Goal: Task Accomplishment & Management: Manage account settings

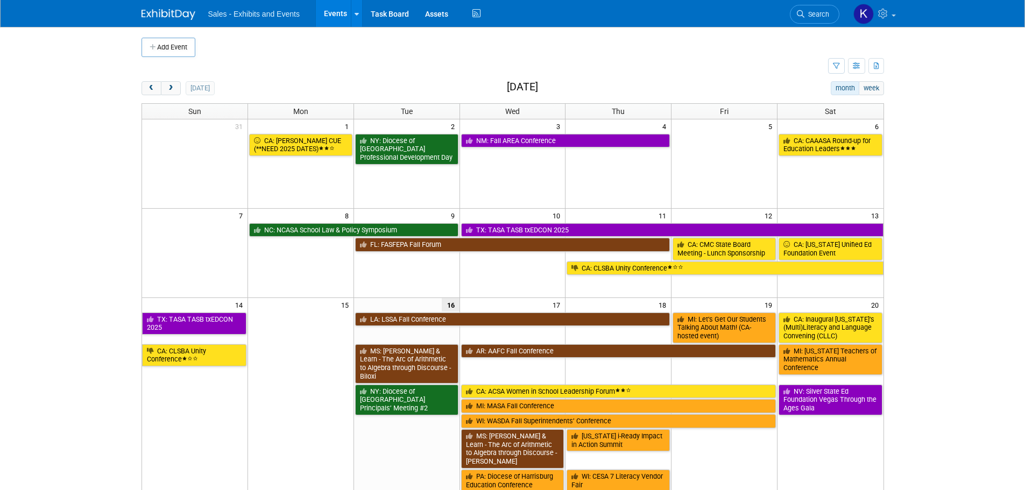
drag, startPoint x: 178, startPoint y: 88, endPoint x: 241, endPoint y: 91, distance: 62.5
click at [178, 88] on button "next" at bounding box center [171, 88] width 20 height 14
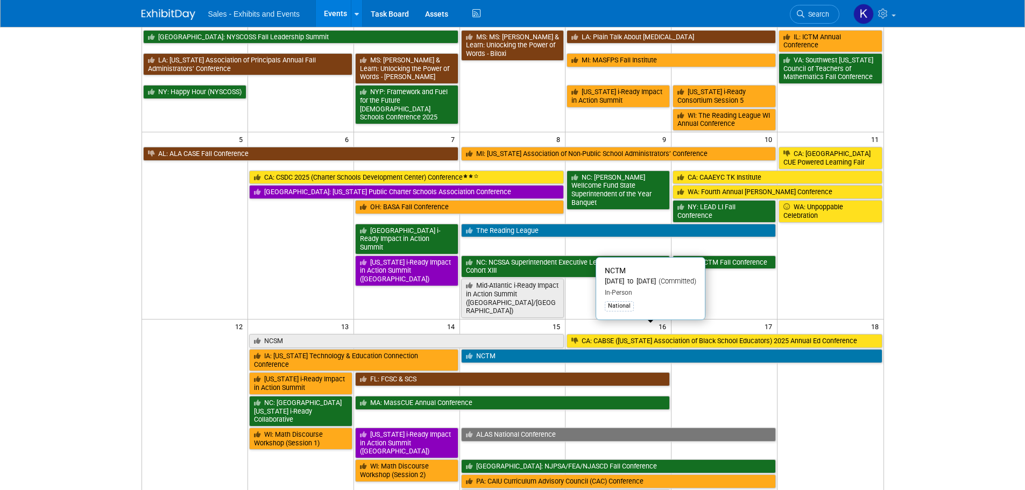
scroll to position [269, 0]
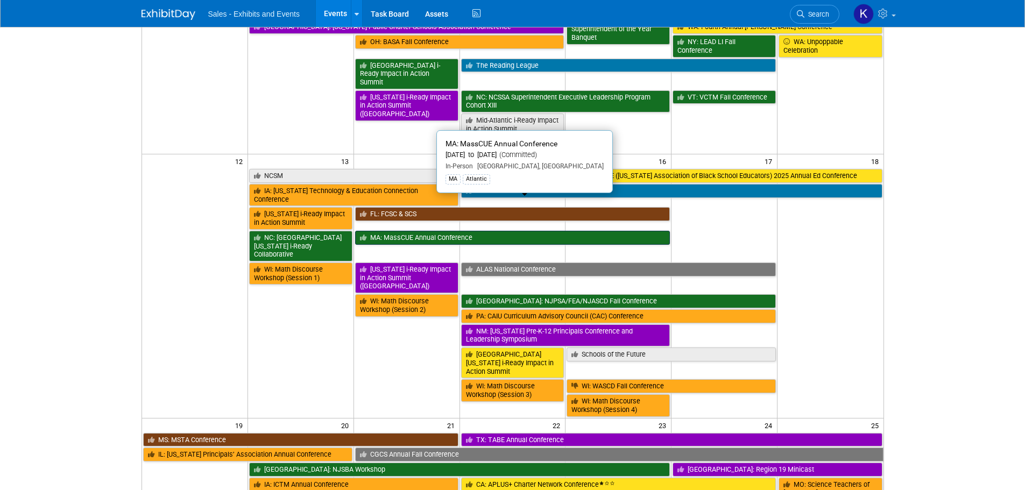
click at [421, 231] on link "MA: MassCUE Annual Conference" at bounding box center [512, 238] width 315 height 14
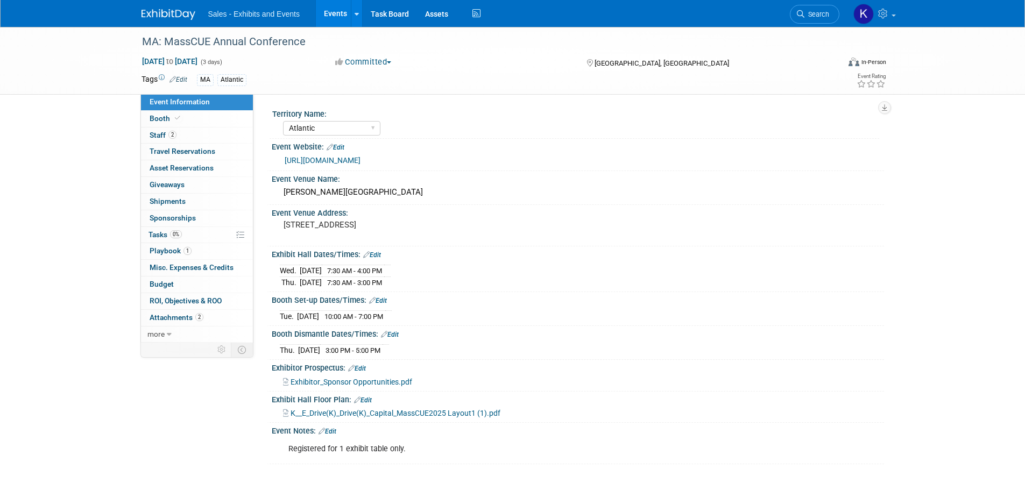
select select "Atlantic"
drag, startPoint x: 154, startPoint y: 135, endPoint x: 160, endPoint y: 138, distance: 6.3
click at [154, 135] on span "Staff 2" at bounding box center [163, 135] width 27 height 9
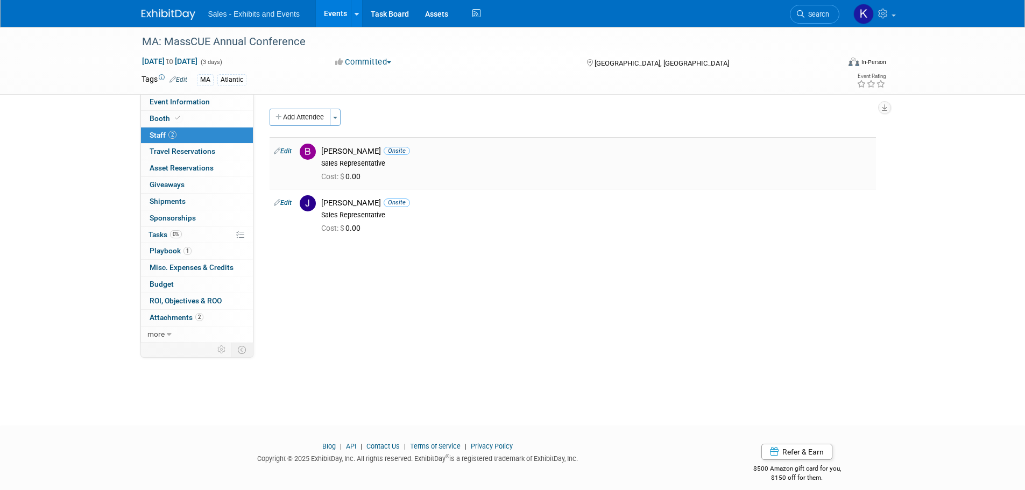
click at [403, 171] on div "Cost: $ 0.00" at bounding box center [596, 176] width 567 height 16
click at [286, 152] on link "Edit" at bounding box center [283, 151] width 18 height 8
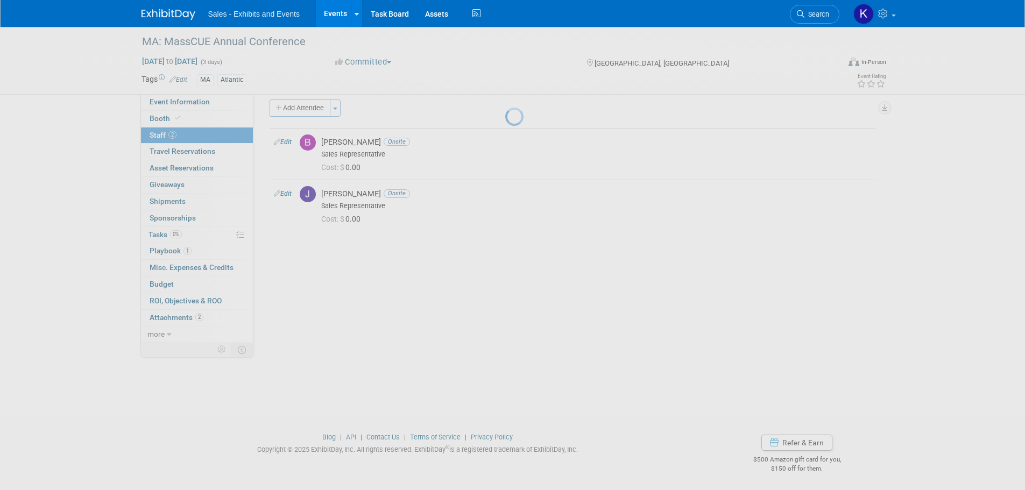
select select "c9c0e17b-3b1d-4e98-b97d-606b66df23bb"
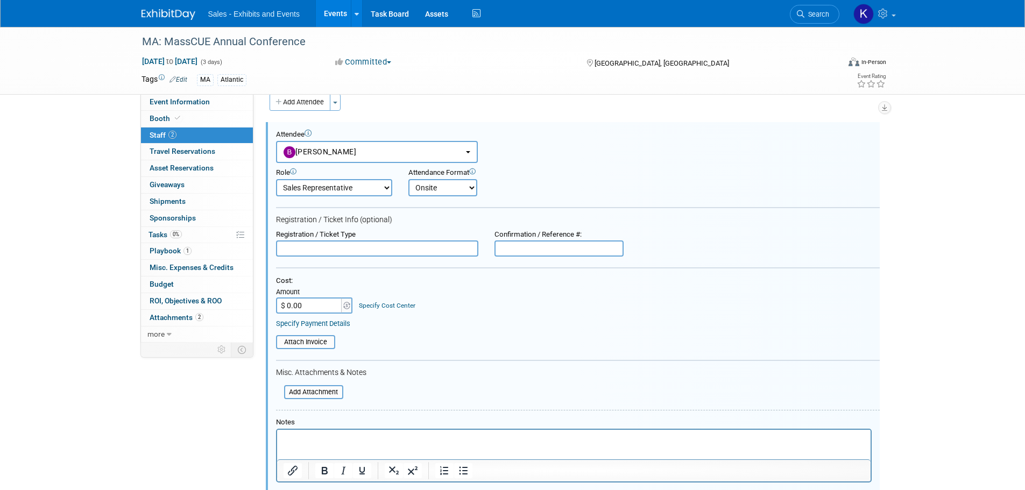
drag, startPoint x: 320, startPoint y: 429, endPoint x: 380, endPoint y: 420, distance: 60.9
click at [322, 428] on div "Notes" at bounding box center [578, 450] width 604 height 65
drag, startPoint x: 321, startPoint y: 436, endPoint x: 335, endPoint y: 434, distance: 14.2
click at [326, 436] on p "Rich Text Area. Press ALT-0 for help." at bounding box center [573, 439] width 581 height 11
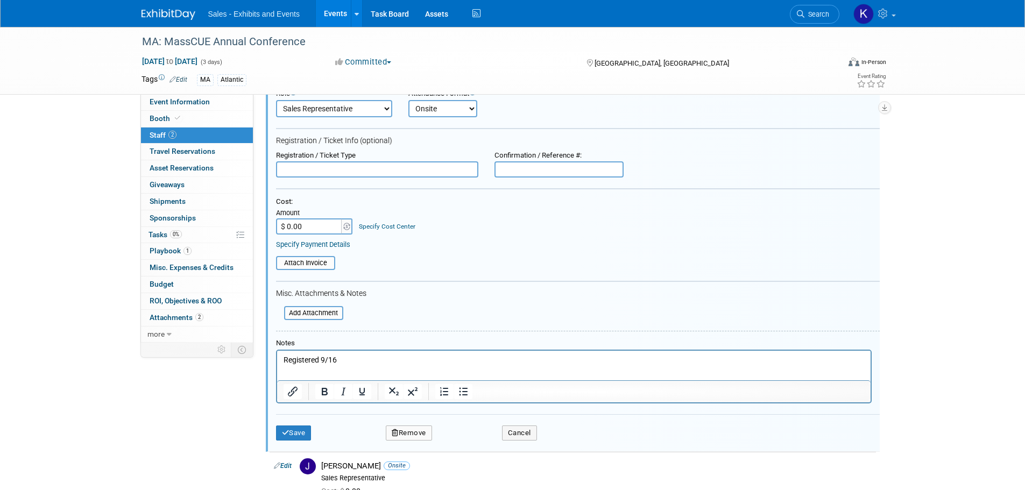
scroll to position [230, 0]
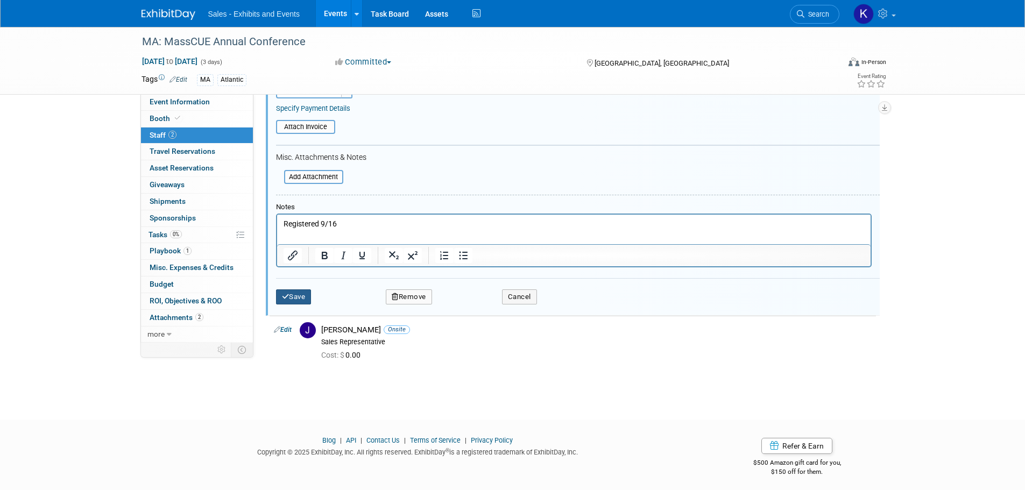
click at [306, 300] on button "Save" at bounding box center [294, 297] width 36 height 15
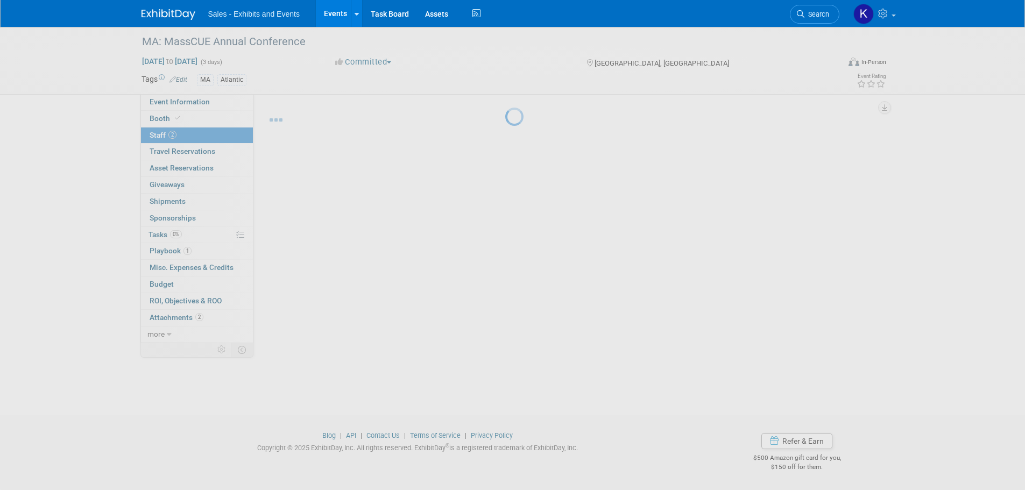
scroll to position [11, 0]
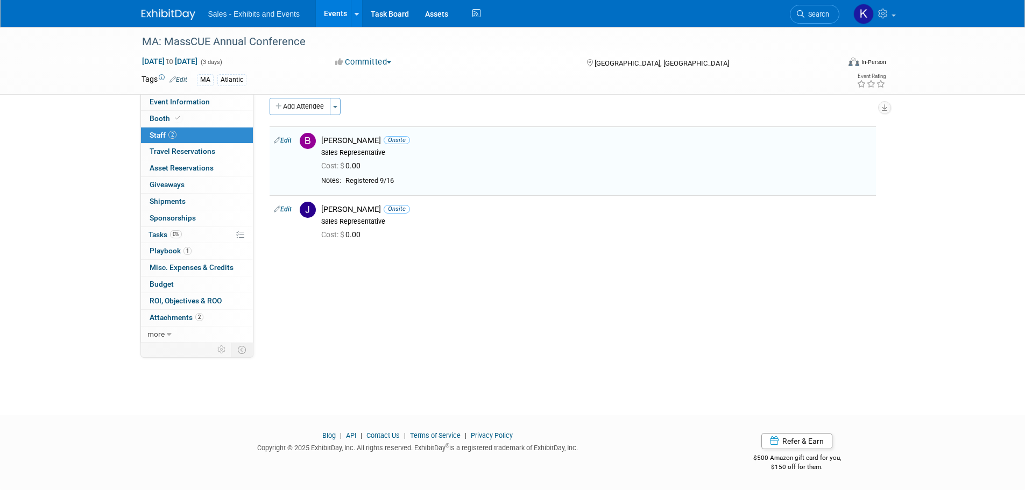
drag, startPoint x: 288, startPoint y: 209, endPoint x: 307, endPoint y: 212, distance: 19.6
click at [288, 209] on link "Edit" at bounding box center [283, 210] width 18 height 8
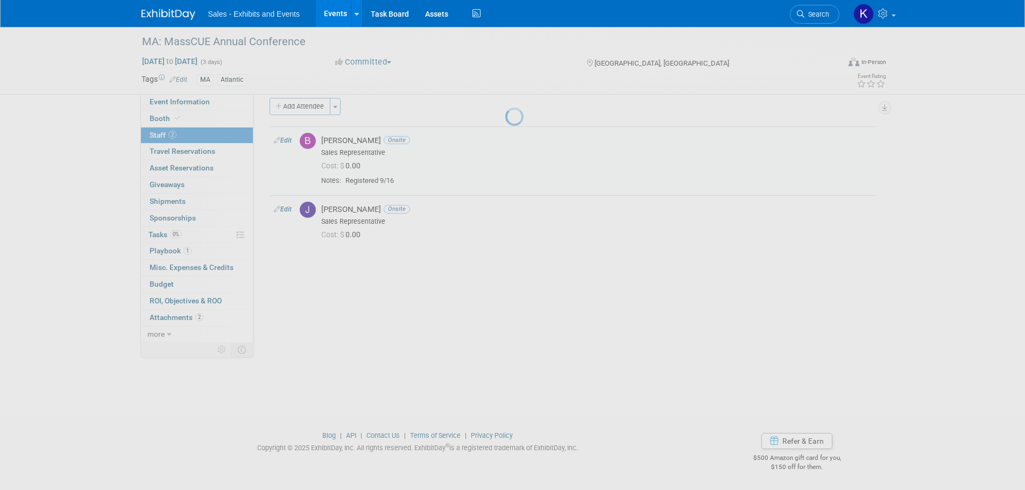
select select "25256d1c-1916-46e7-9c39-8a20134bc311"
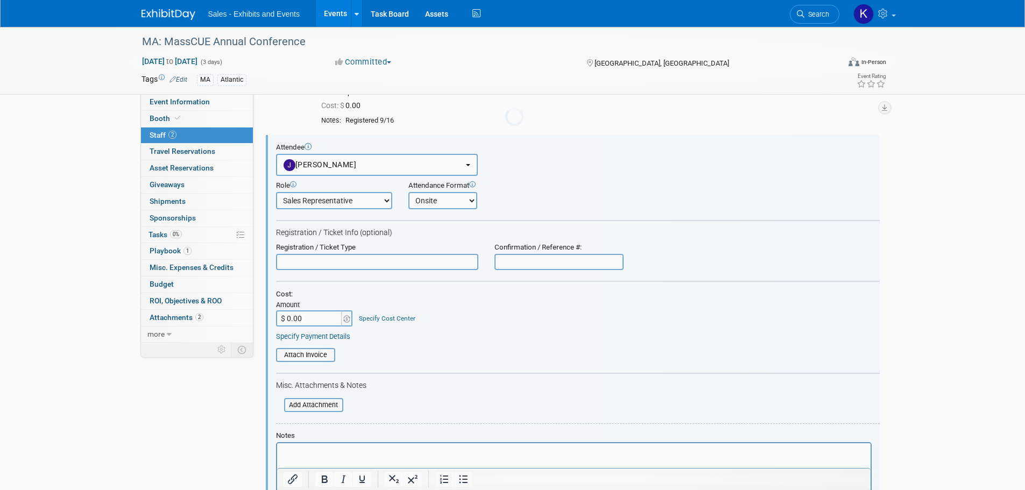
scroll to position [84, 0]
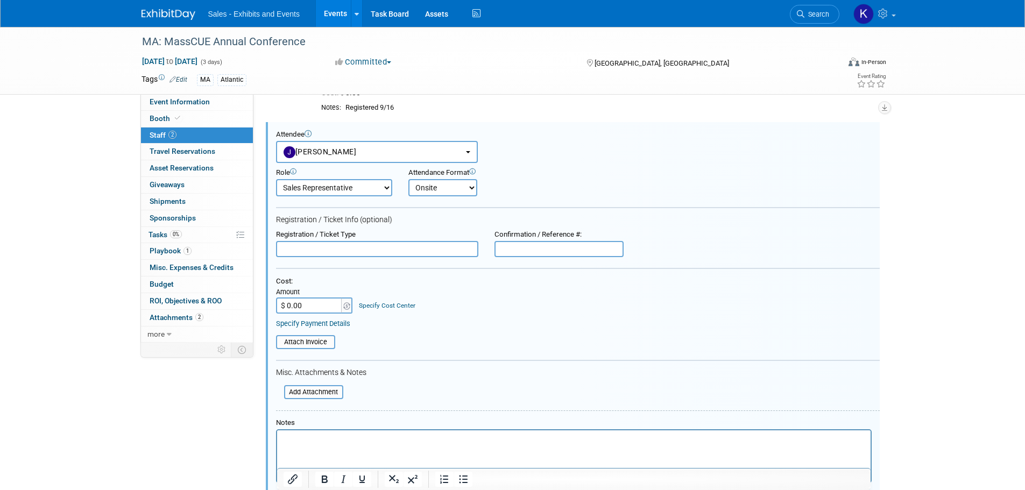
click at [321, 432] on html at bounding box center [574, 437] width 594 height 15
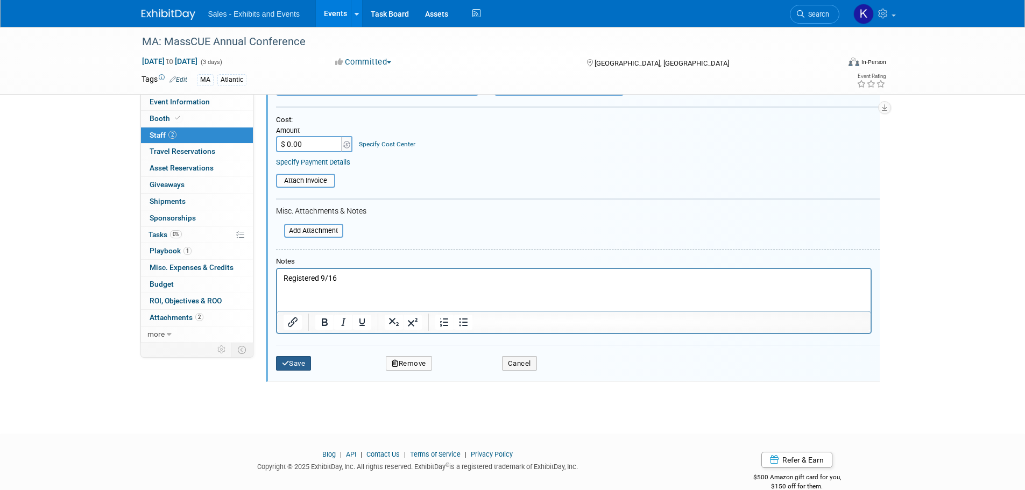
click at [299, 365] on button "Save" at bounding box center [294, 363] width 36 height 15
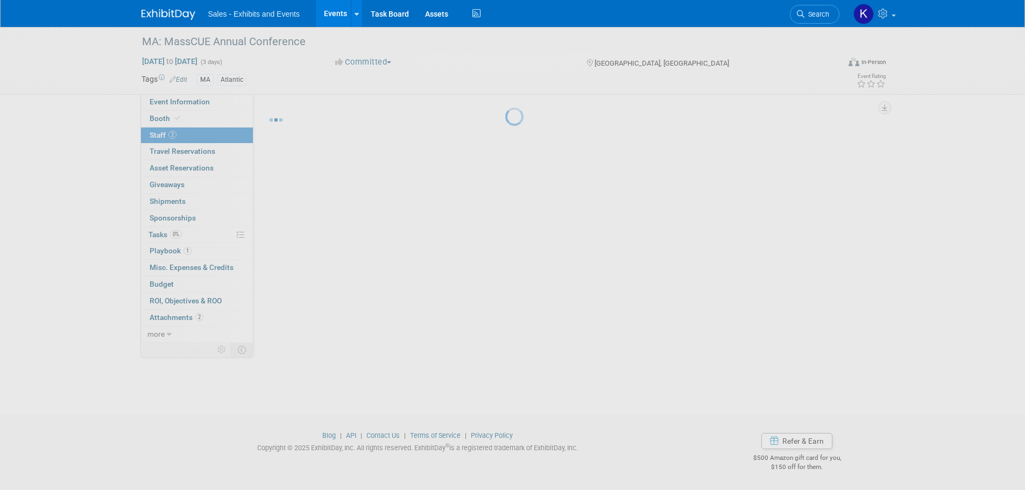
scroll to position [11, 0]
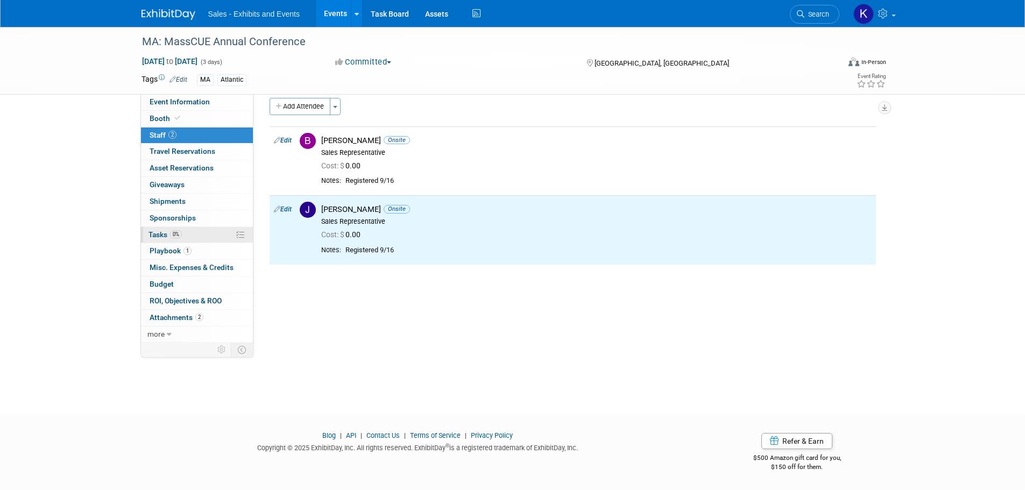
click at [159, 234] on span "Tasks 0%" at bounding box center [165, 234] width 33 height 9
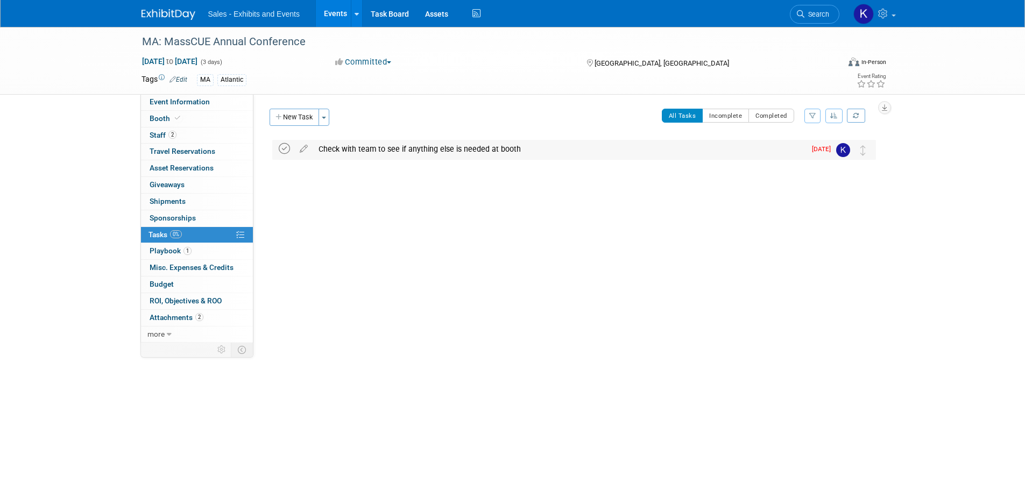
click at [284, 147] on icon at bounding box center [284, 148] width 11 height 11
click at [170, 251] on span "Playbook 1" at bounding box center [171, 250] width 42 height 9
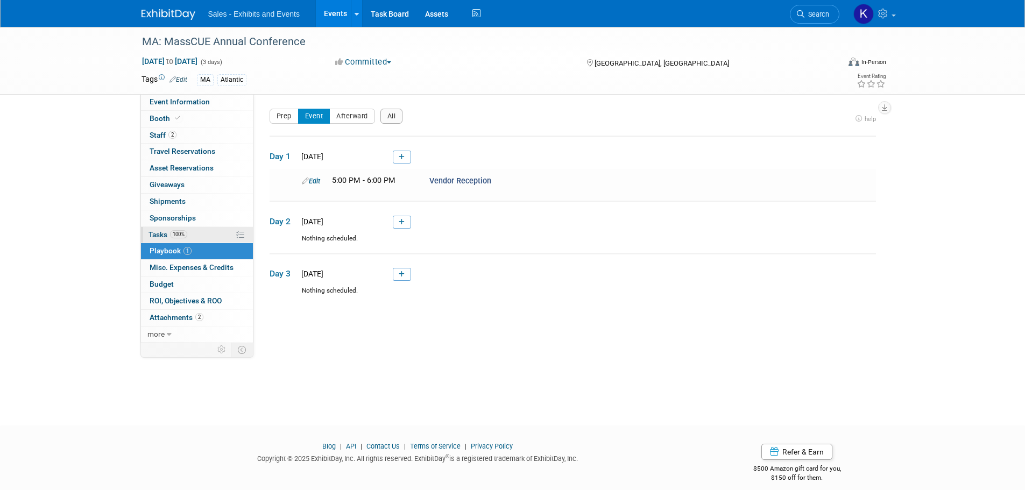
click at [157, 231] on span "Tasks 100%" at bounding box center [168, 234] width 39 height 9
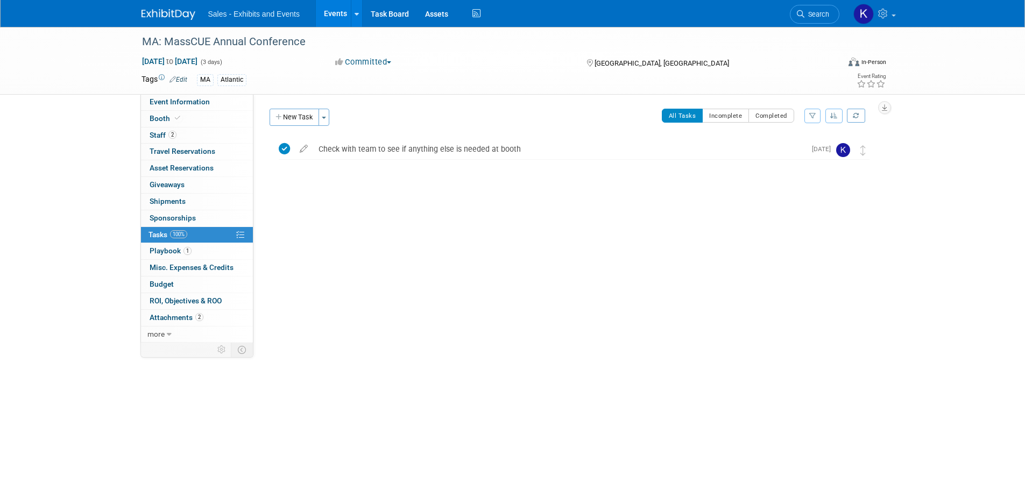
click at [175, 16] on img at bounding box center [169, 14] width 54 height 11
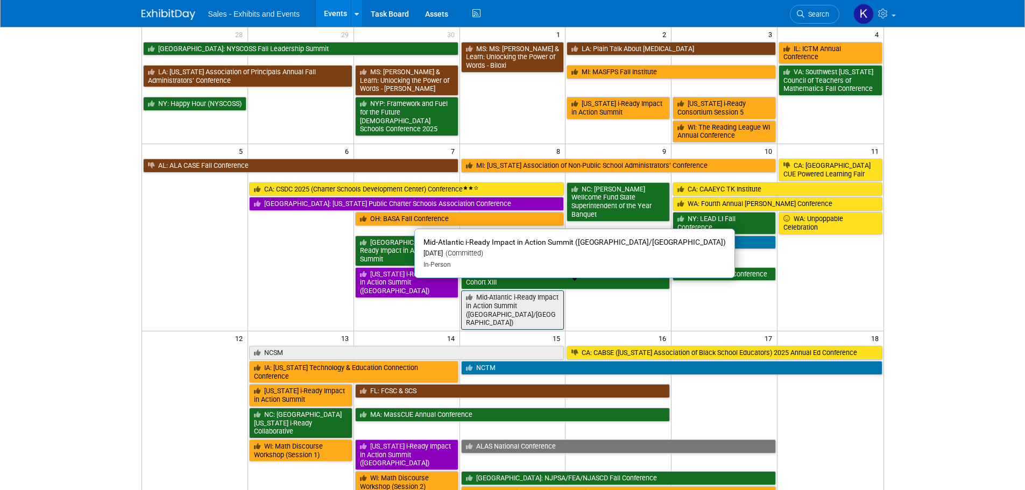
scroll to position [108, 0]
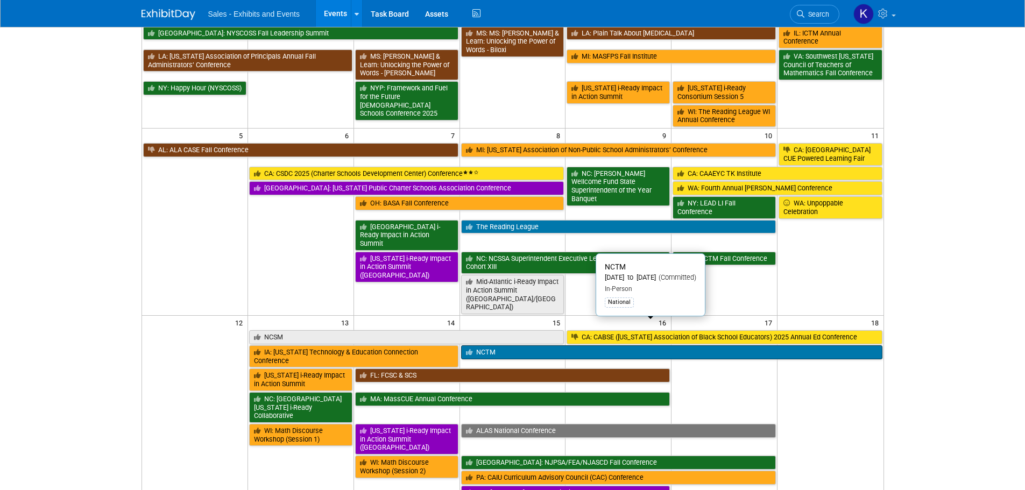
click at [505, 345] on link "NCTM" at bounding box center [671, 352] width 421 height 14
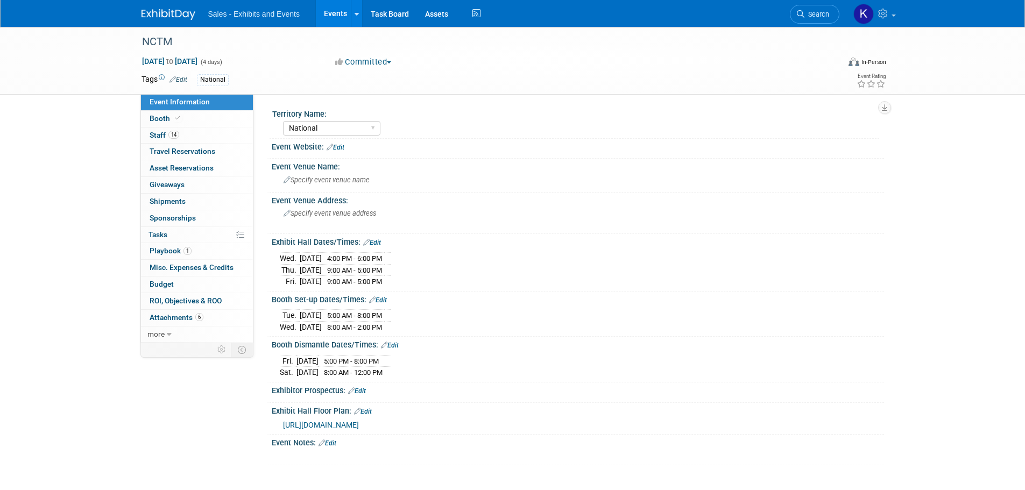
select select "National"
click at [171, 252] on span "Playbook 1" at bounding box center [171, 250] width 42 height 9
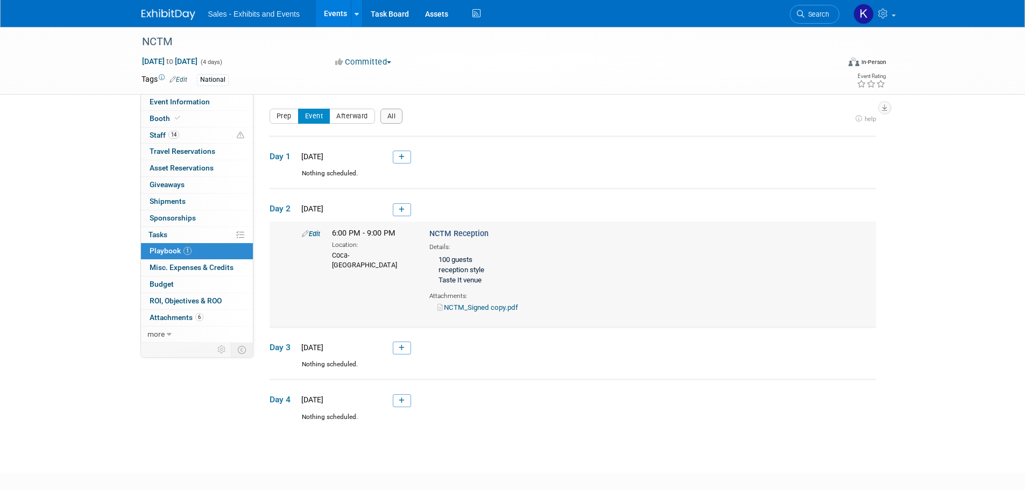
click at [318, 233] on link "Edit" at bounding box center [311, 234] width 18 height 8
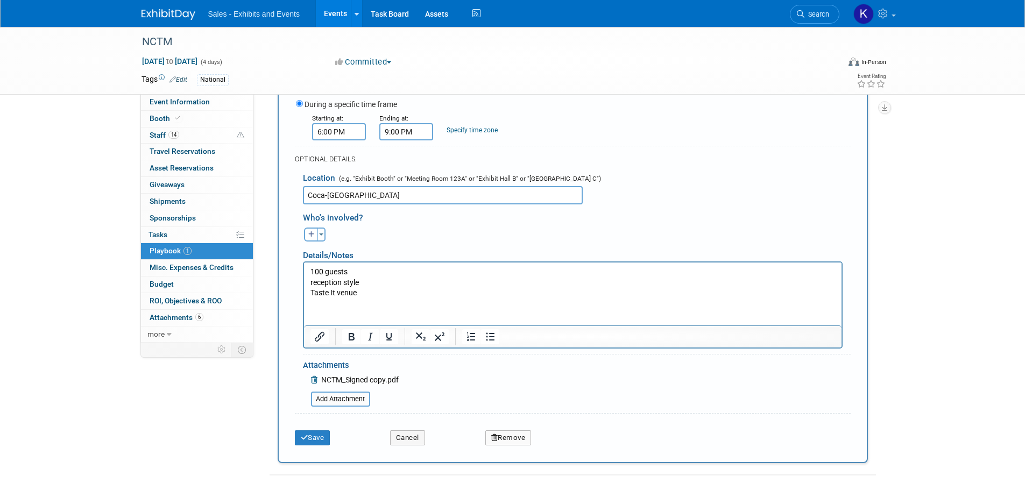
scroll to position [261, 0]
click at [343, 296] on html "100 guests reception style Taste It venue" at bounding box center [573, 278] width 538 height 36
click at [368, 288] on p "100 guests reception style Taste It venue" at bounding box center [572, 280] width 525 height 32
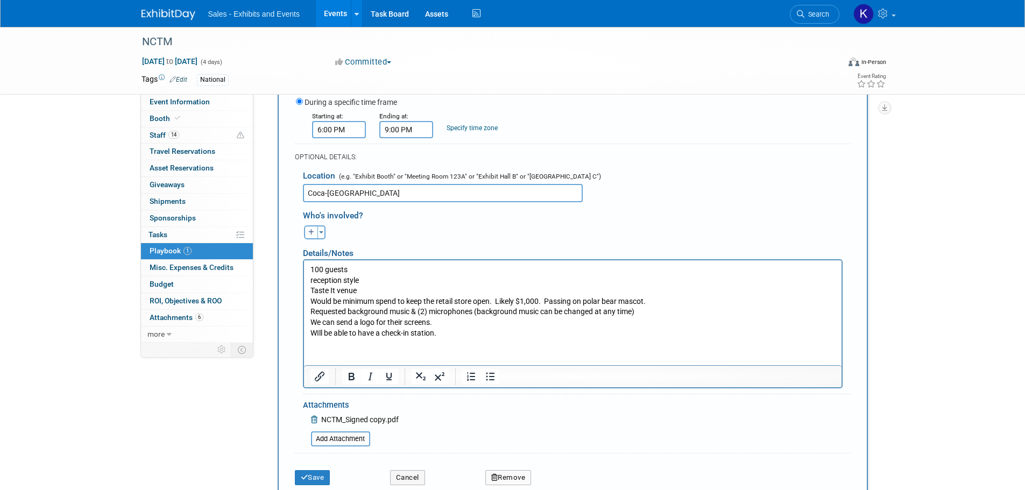
click at [362, 286] on p "100 guests reception style Taste It venue" at bounding box center [572, 280] width 525 height 32
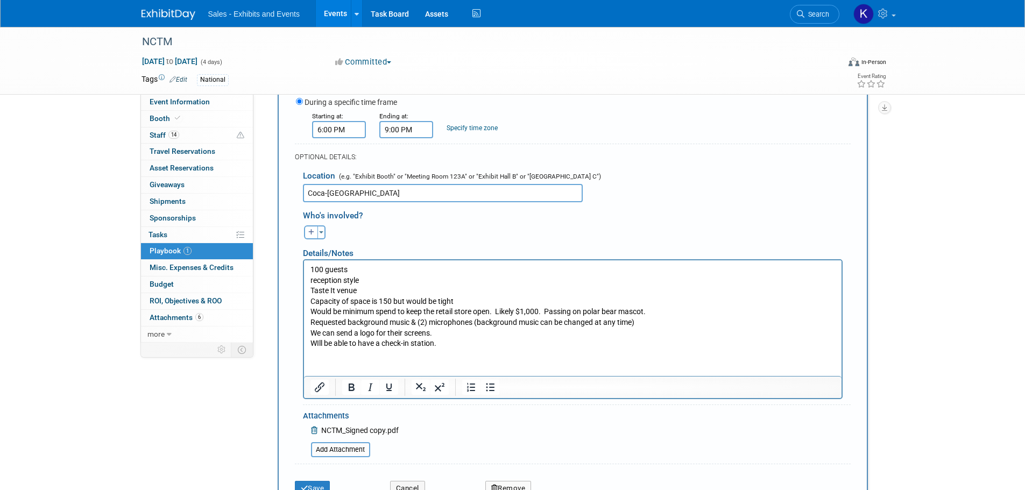
click at [453, 344] on p "WIll be able to have a check-in station." at bounding box center [572, 343] width 525 height 11
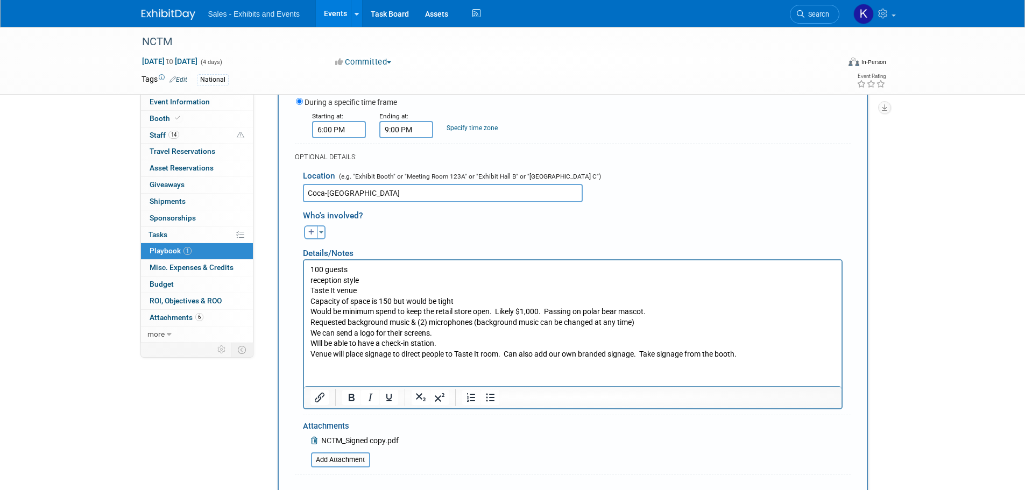
click at [459, 341] on p "WIll be able to have a check-in station." at bounding box center [572, 343] width 525 height 11
click at [754, 354] on p "Venue will place signage to direct people to Taste It room. Can also add our ow…" at bounding box center [572, 354] width 525 height 11
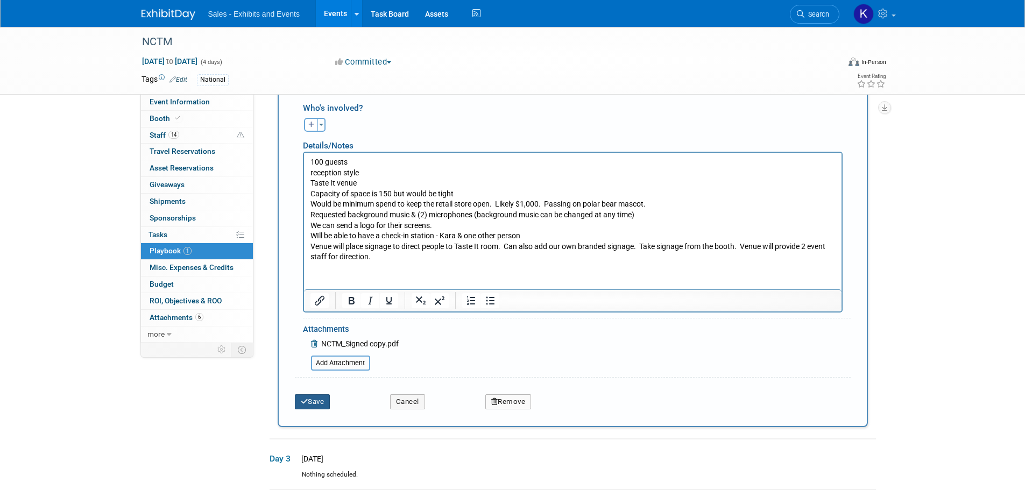
click at [312, 405] on button "Save" at bounding box center [313, 401] width 36 height 15
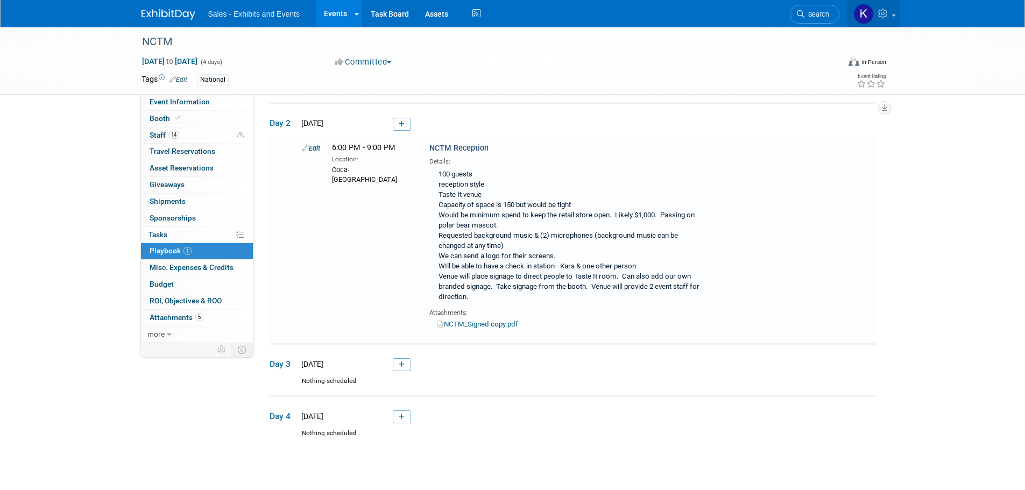
scroll to position [87, 0]
